Goal: Use online tool/utility: Utilize a website feature to perform a specific function

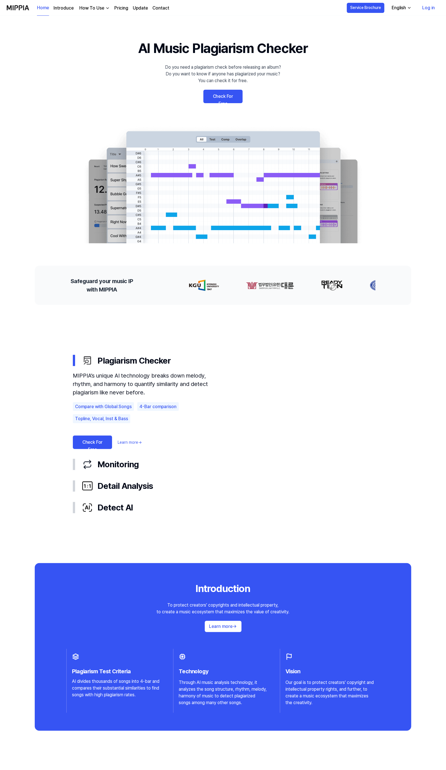
click at [230, 95] on link "Check For Free" at bounding box center [222, 96] width 39 height 13
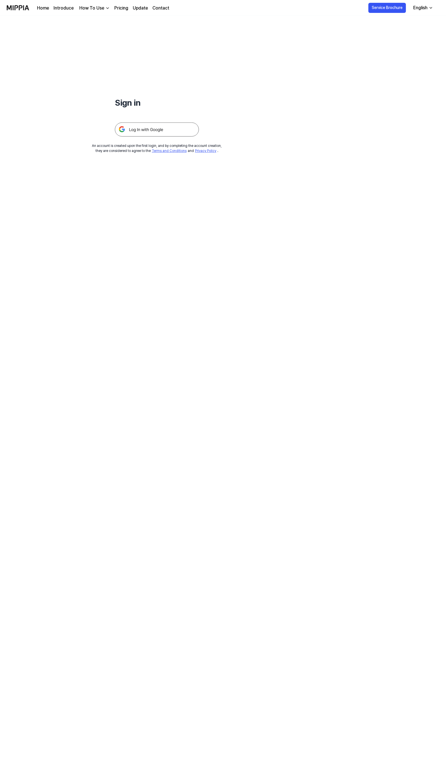
click at [175, 119] on div at bounding box center [157, 122] width 84 height 27
click at [176, 124] on img at bounding box center [157, 129] width 84 height 14
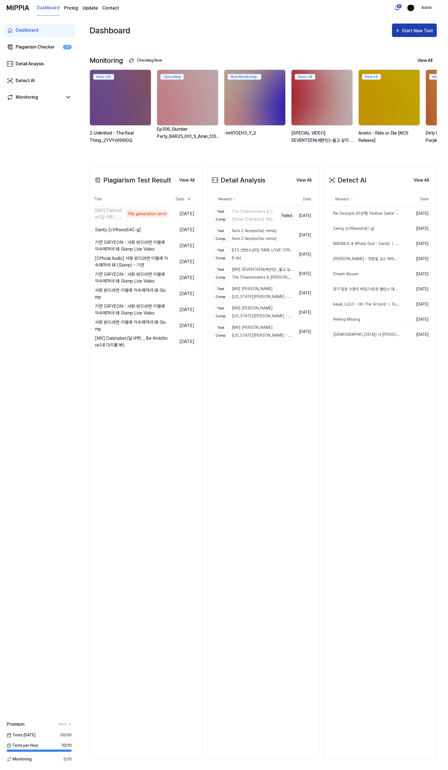
click at [418, 35] on button "Start New Test" at bounding box center [414, 30] width 45 height 13
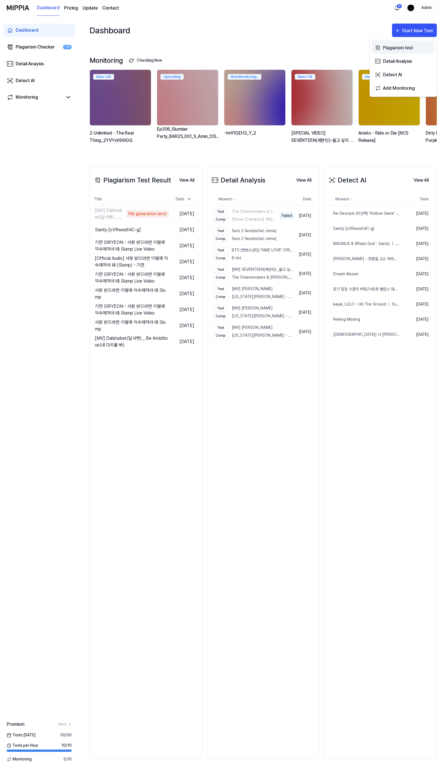
click at [396, 52] on button "Plagiarism test" at bounding box center [403, 47] width 62 height 13
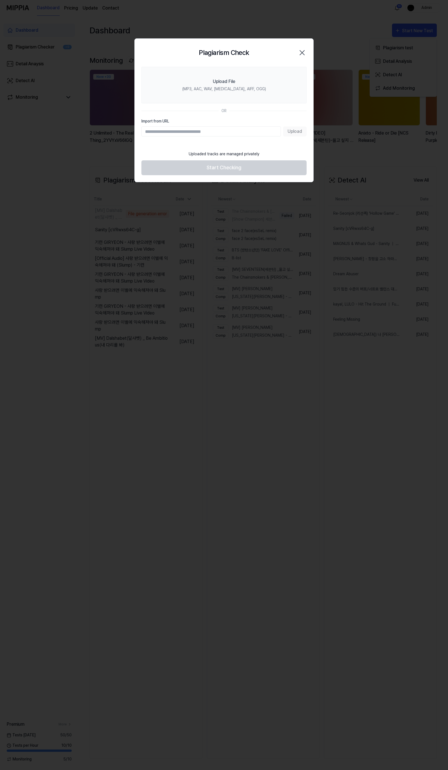
click at [297, 45] on div "Plagiarism Check Close" at bounding box center [224, 52] width 165 height 15
click at [296, 52] on div "Plagiarism Check Close" at bounding box center [224, 52] width 165 height 15
click at [300, 55] on icon "button" at bounding box center [302, 52] width 4 height 4
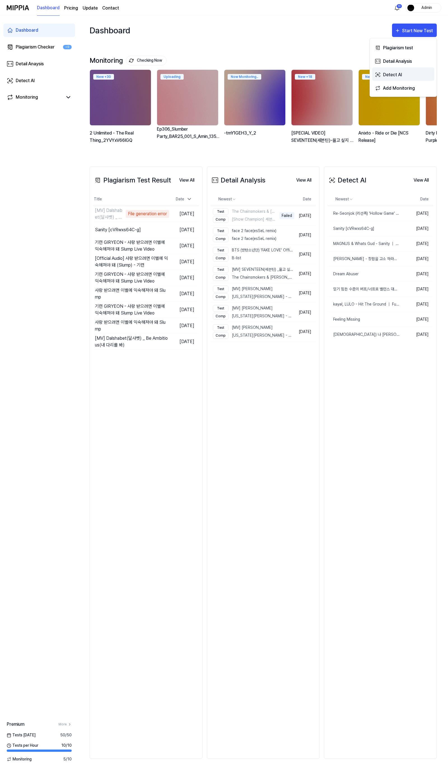
click at [388, 76] on div "Detect AI" at bounding box center [407, 74] width 49 height 7
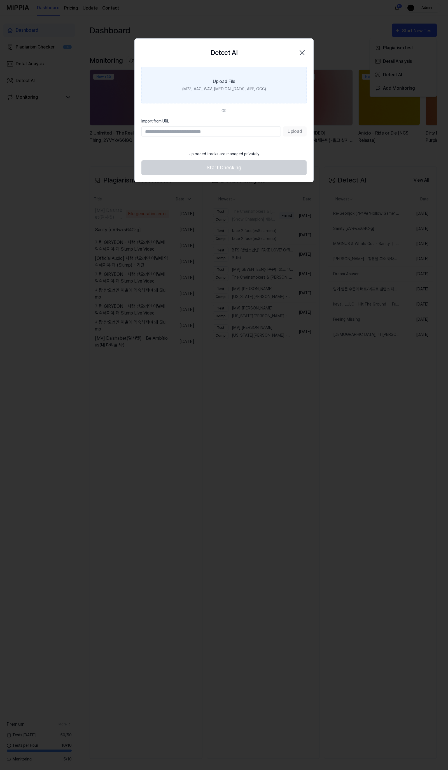
click at [216, 71] on label "Upload File (MP3, AAC, WAV, [MEDICAL_DATA], AIFF, OGG)" at bounding box center [224, 85] width 165 height 37
click at [0, 0] on input "Upload File (MP3, AAC, WAV, [MEDICAL_DATA], AIFF, OGG)" at bounding box center [0, 0] width 0 height 0
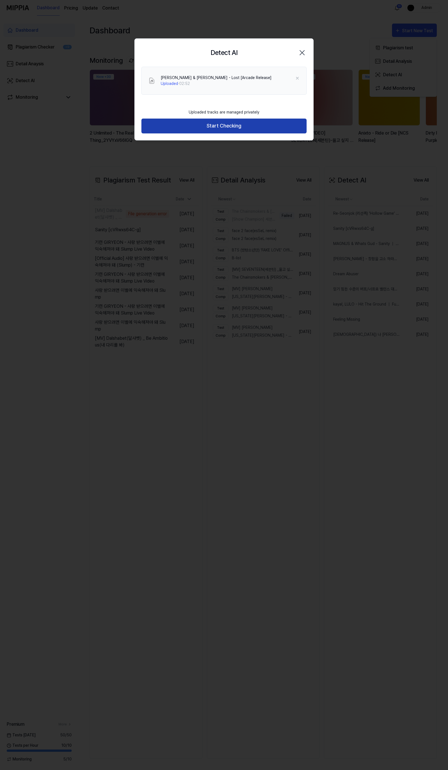
click at [214, 127] on button "Start Checking" at bounding box center [224, 126] width 165 height 15
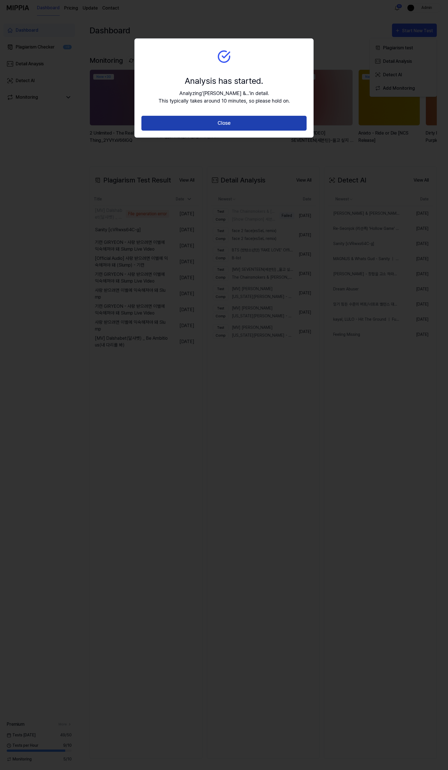
click at [249, 127] on button "Close" at bounding box center [224, 123] width 165 height 15
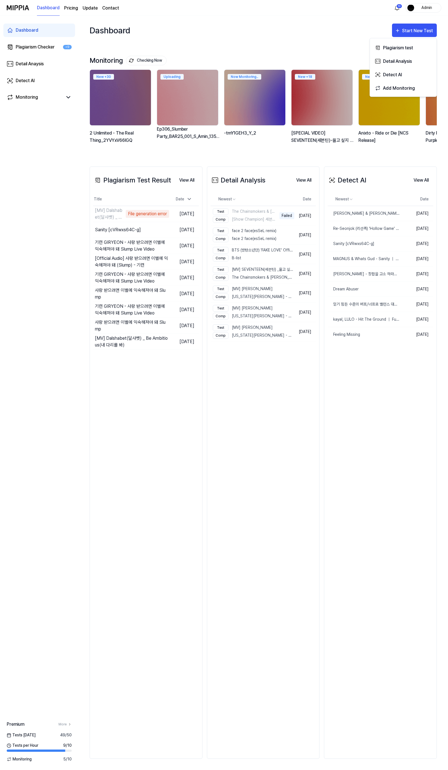
click at [421, 173] on div "Detect AI View All" at bounding box center [381, 180] width 106 height 16
click at [419, 179] on button "View All" at bounding box center [421, 180] width 24 height 11
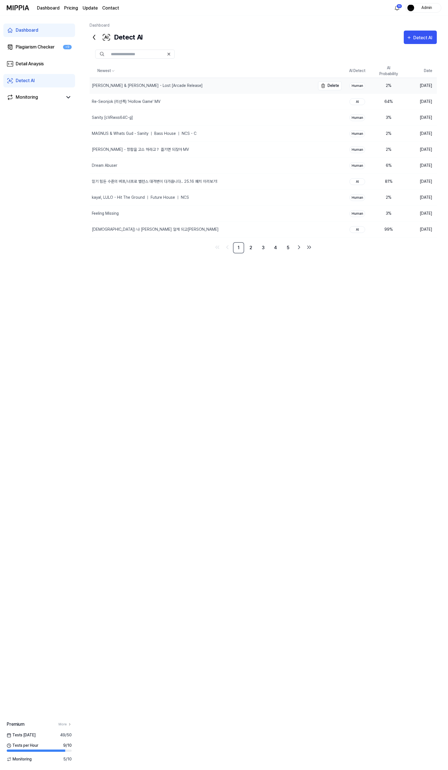
click at [158, 84] on div "[PERSON_NAME] & [PERSON_NAME] - Lost [Arcade Release]" at bounding box center [147, 86] width 111 height 6
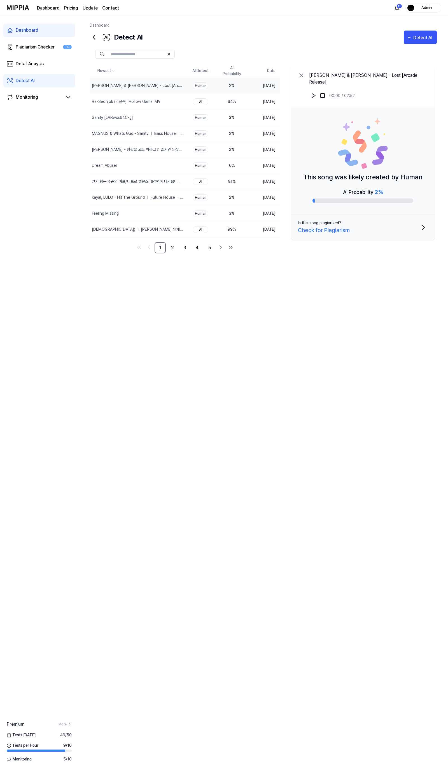
click at [201, 334] on div "Newest AI Detect AI Probability Date [PERSON_NAME] A & [PERSON_NAME] - Lost [Ar…" at bounding box center [263, 314] width 347 height 500
click at [169, 532] on div "Newest AI Detect AI Probability Date [PERSON_NAME] A & [PERSON_NAME] - Lost [Ar…" at bounding box center [263, 314] width 347 height 500
